Goal: Information Seeking & Learning: Learn about a topic

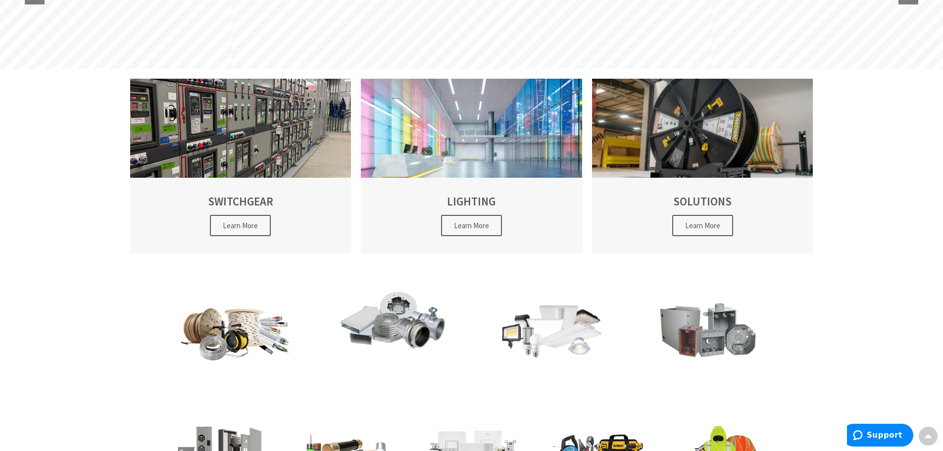
scroll to position [148, 0]
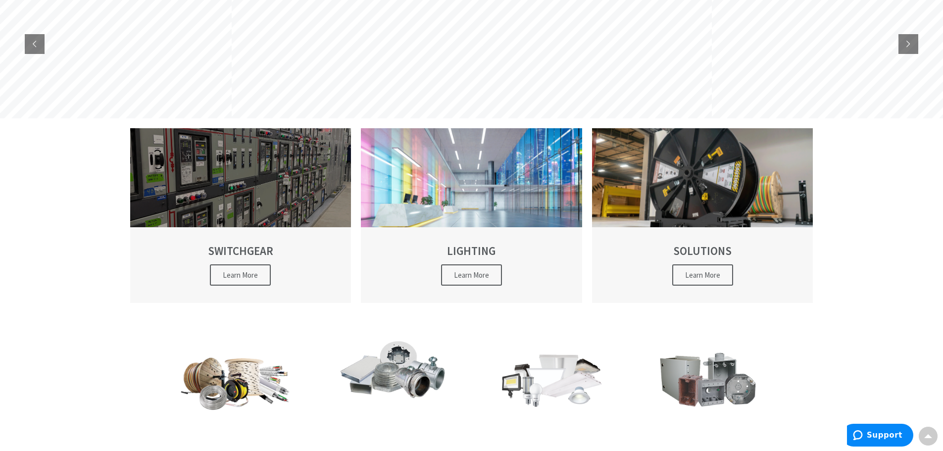
click at [243, 269] on span "Learn More" at bounding box center [240, 274] width 61 height 21
click at [242, 274] on span "Learn More" at bounding box center [240, 274] width 61 height 21
click at [252, 198] on div at bounding box center [240, 177] width 221 height 99
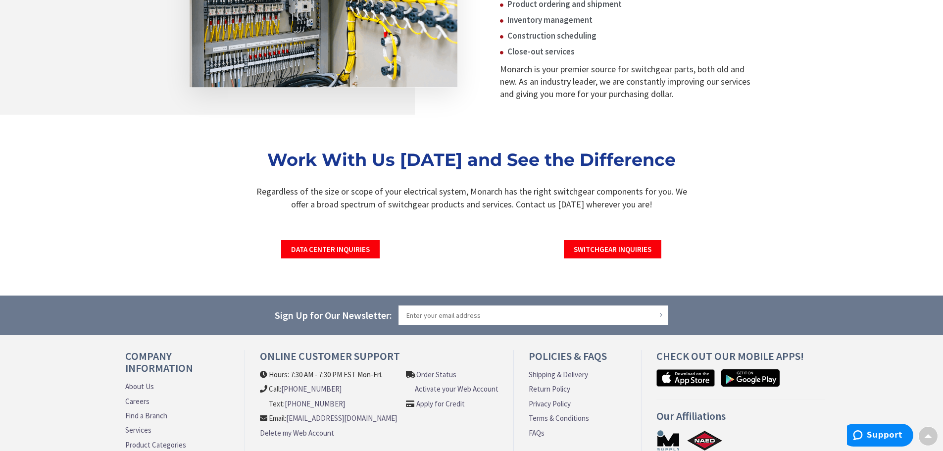
scroll to position [1749, 0]
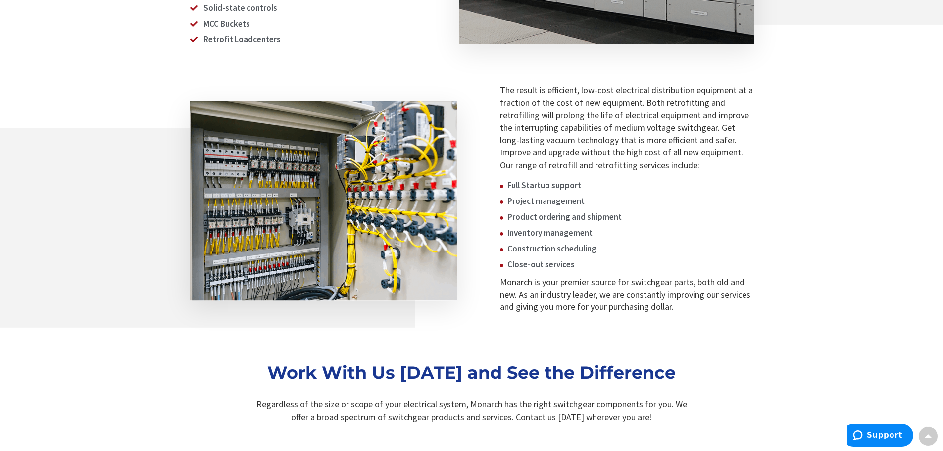
click at [927, 374] on section "Work With Us Today and See the Difference Regardless of the size or scope of yo…" at bounding box center [471, 394] width 943 height 75
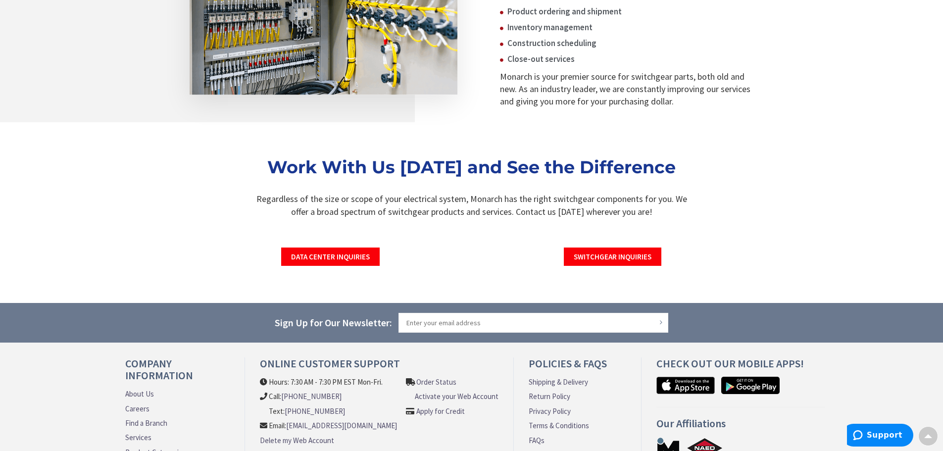
scroll to position [1782, 0]
